Goal: Complete application form: Complete application form

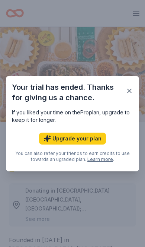
click at [129, 85] on button "button" at bounding box center [129, 90] width 13 height 13
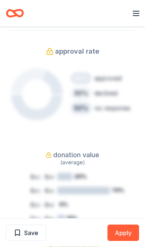
scroll to position [443, 0]
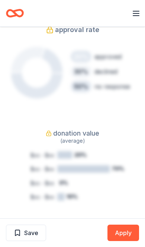
click at [128, 241] on button "Apply" at bounding box center [124, 232] width 32 height 16
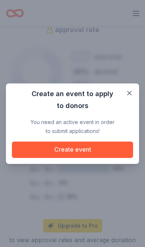
click at [80, 158] on button "Create event" at bounding box center [72, 149] width 121 height 16
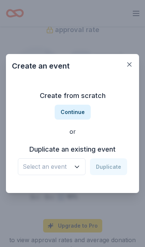
click at [79, 171] on icon "button" at bounding box center [76, 166] width 7 height 7
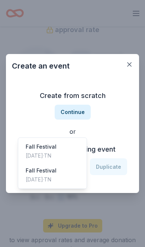
click at [57, 142] on div "Fall Festival" at bounding box center [41, 146] width 31 height 9
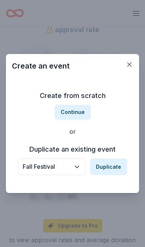
click at [111, 175] on button "Duplicate" at bounding box center [108, 166] width 37 height 16
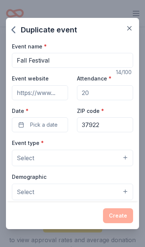
click at [113, 96] on input "Attendance *" at bounding box center [105, 92] width 56 height 15
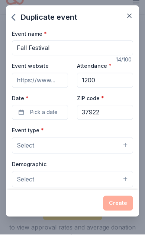
type input "1200"
click at [63, 117] on button "Pick a date" at bounding box center [40, 124] width 56 height 15
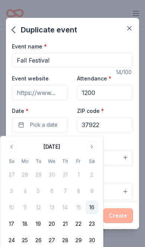
click at [92, 143] on button "Go to next month" at bounding box center [92, 146] width 10 height 10
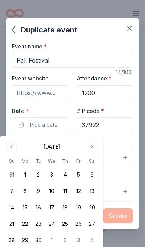
click at [89, 146] on button "Go to next month" at bounding box center [92, 146] width 10 height 10
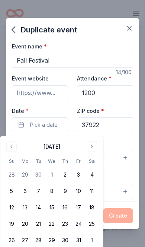
click at [79, 208] on button "17" at bounding box center [78, 207] width 13 height 13
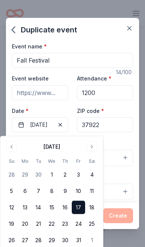
click at [121, 146] on div "Event type * Select" at bounding box center [72, 152] width 121 height 28
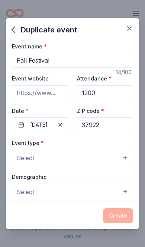
click at [109, 155] on button "Select" at bounding box center [72, 158] width 121 height 16
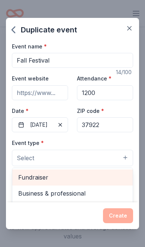
click at [59, 181] on span "Fundraiser" at bounding box center [72, 177] width 109 height 10
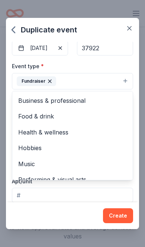
scroll to position [0, 0]
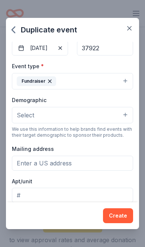
click at [126, 119] on button "Select" at bounding box center [72, 115] width 121 height 16
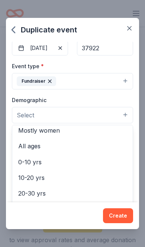
scroll to position [47, 0]
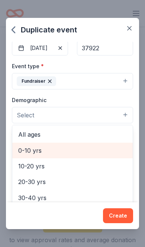
click at [42, 151] on span "0-10 yrs" at bounding box center [72, 151] width 109 height 10
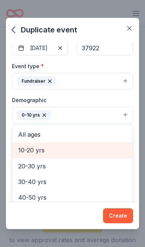
click at [50, 136] on span "All ages" at bounding box center [72, 135] width 109 height 10
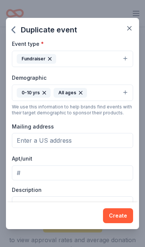
scroll to position [111, 0]
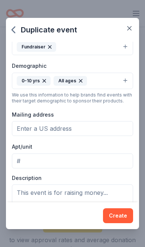
click at [85, 131] on input "Mailing address" at bounding box center [72, 128] width 121 height 15
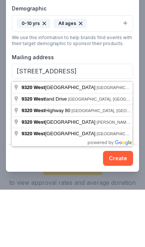
scroll to position [501, 0]
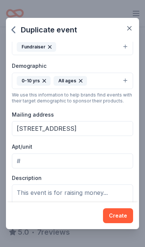
type input "9320 Westland Drive, Knoxville, TN, 37922"
click at [86, 200] on textarea at bounding box center [72, 202] width 121 height 36
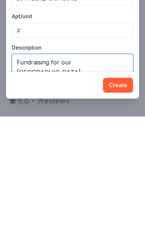
click at [78, 184] on textarea "Fundraising for our loval elementary school" at bounding box center [72, 202] width 121 height 36
type textarea "Fundraising for our local elementary school"
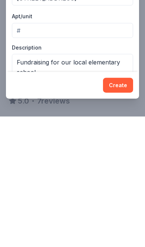
click at [127, 208] on button "Create" at bounding box center [118, 215] width 30 height 15
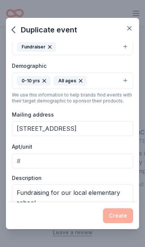
scroll to position [443, 0]
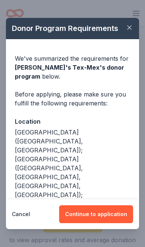
click at [92, 223] on button "Continue to application" at bounding box center [96, 214] width 74 height 18
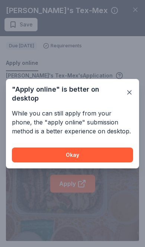
click at [83, 162] on button "Okay" at bounding box center [72, 154] width 121 height 15
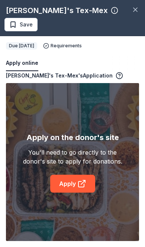
click at [137, 246] on div "Copy and paste your information: Event information Edit Name Fall Festival Date…" at bounding box center [72, 159] width 145 height 176
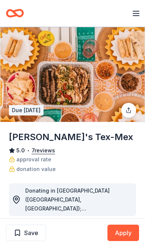
scroll to position [443, 0]
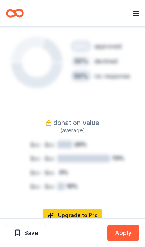
click at [122, 232] on button "Apply" at bounding box center [124, 232] width 32 height 16
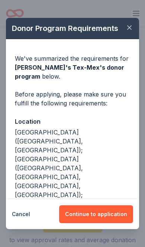
click at [92, 216] on button "Continue to application" at bounding box center [96, 214] width 74 height 18
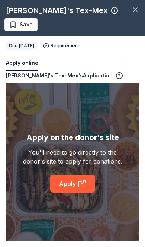
click at [83, 181] on icon at bounding box center [81, 183] width 9 height 9
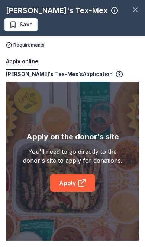
scroll to position [31, 0]
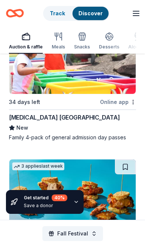
scroll to position [961, 0]
click at [32, 113] on div "[MEDICAL_DATA] [GEOGRAPHIC_DATA]" at bounding box center [64, 117] width 111 height 9
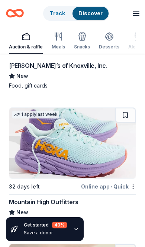
scroll to position [1436, 0]
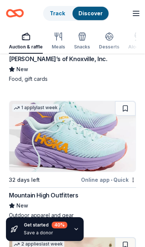
click at [65, 191] on div "Mountain High Outfitters" at bounding box center [43, 195] width 69 height 9
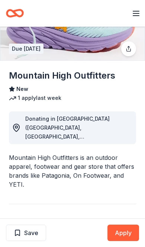
scroll to position [62, 0]
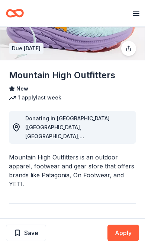
click at [128, 241] on button "Apply" at bounding box center [124, 232] width 32 height 16
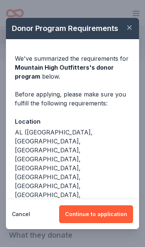
click at [89, 223] on button "Continue to application" at bounding box center [96, 214] width 74 height 18
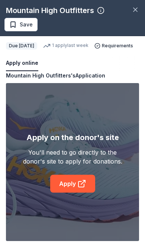
click at [82, 192] on link "Apply" at bounding box center [72, 184] width 45 height 18
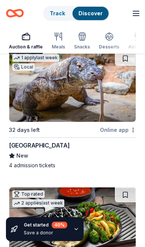
scroll to position [2614, 0]
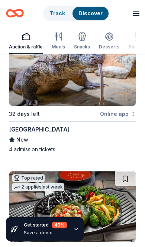
click at [42, 125] on div "[GEOGRAPHIC_DATA]" at bounding box center [39, 129] width 61 height 9
click at [34, 127] on div "[GEOGRAPHIC_DATA]" at bounding box center [39, 129] width 61 height 9
click at [124, 109] on div "Online app" at bounding box center [118, 113] width 36 height 9
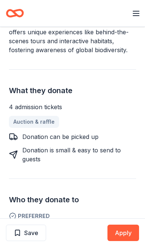
scroll to position [244, 0]
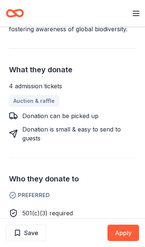
click at [124, 241] on button "Apply" at bounding box center [124, 232] width 32 height 16
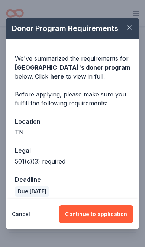
click at [90, 223] on button "Continue to application" at bounding box center [96, 214] width 74 height 18
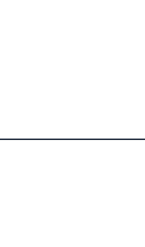
scroll to position [719, 0]
